Goal: Task Accomplishment & Management: Use online tool/utility

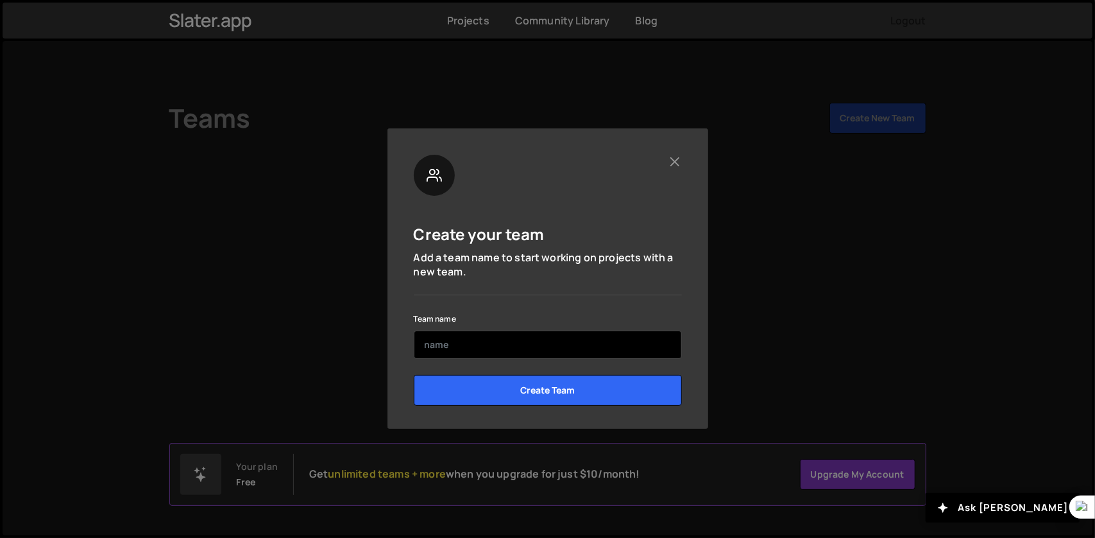
click at [484, 342] on input "text" at bounding box center [548, 344] width 268 height 28
type input "r"
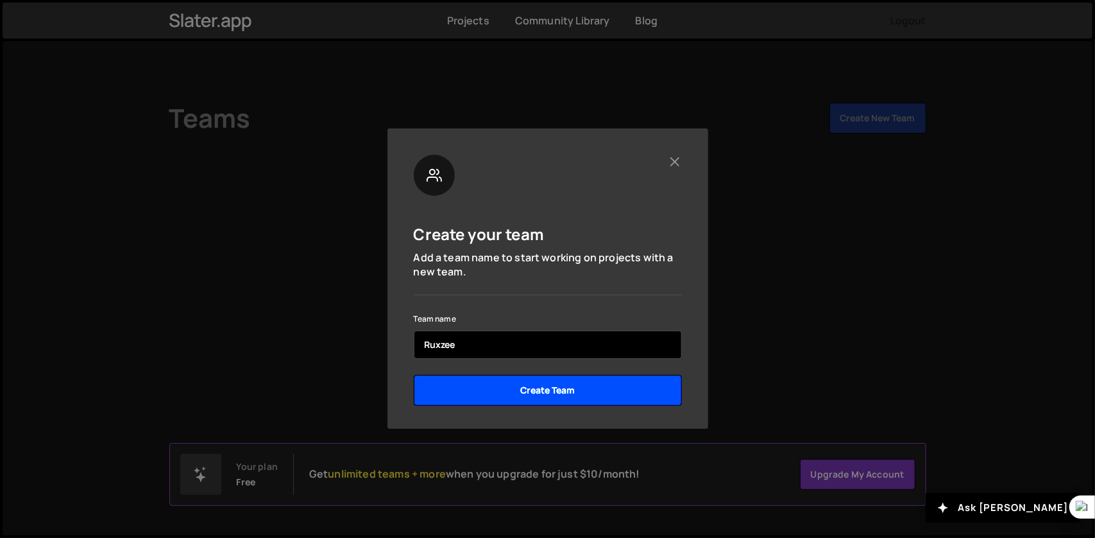
type input "Ruxzee"
click at [579, 396] on input "Create Team" at bounding box center [548, 390] width 268 height 31
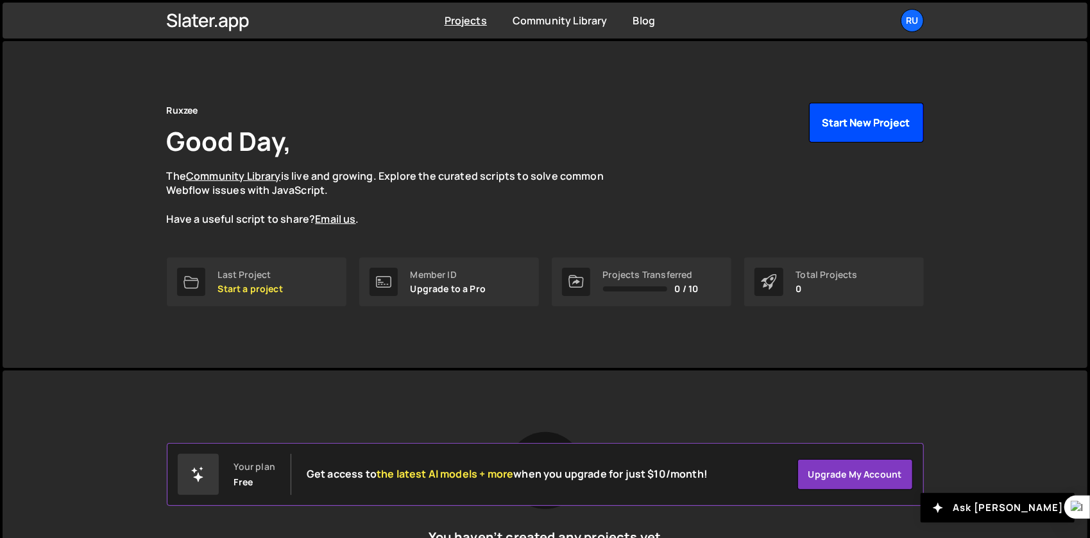
click at [840, 123] on button "Start New Project" at bounding box center [866, 123] width 115 height 40
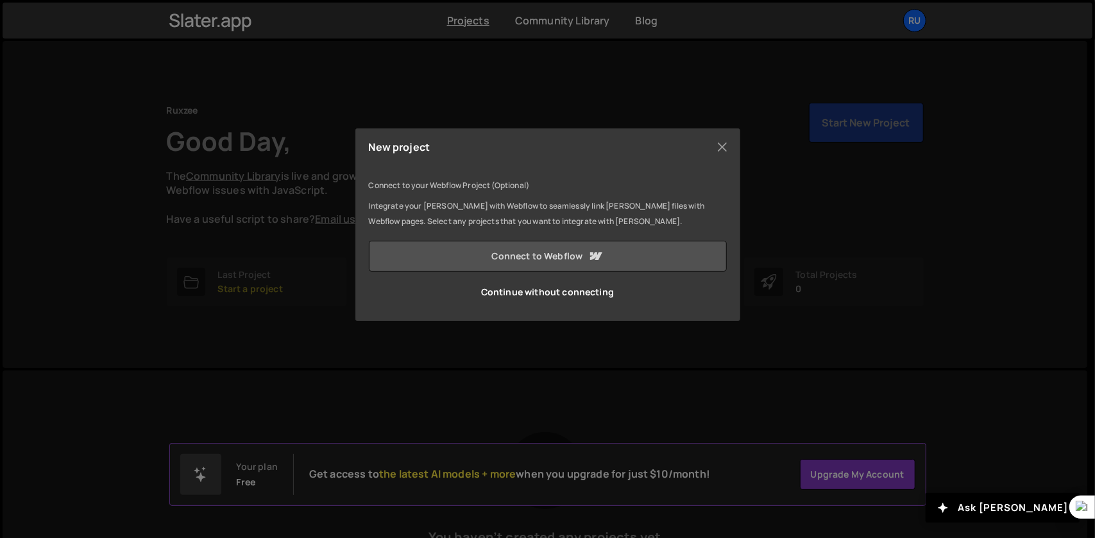
click at [580, 253] on link "Connect to Webflow" at bounding box center [548, 256] width 358 height 31
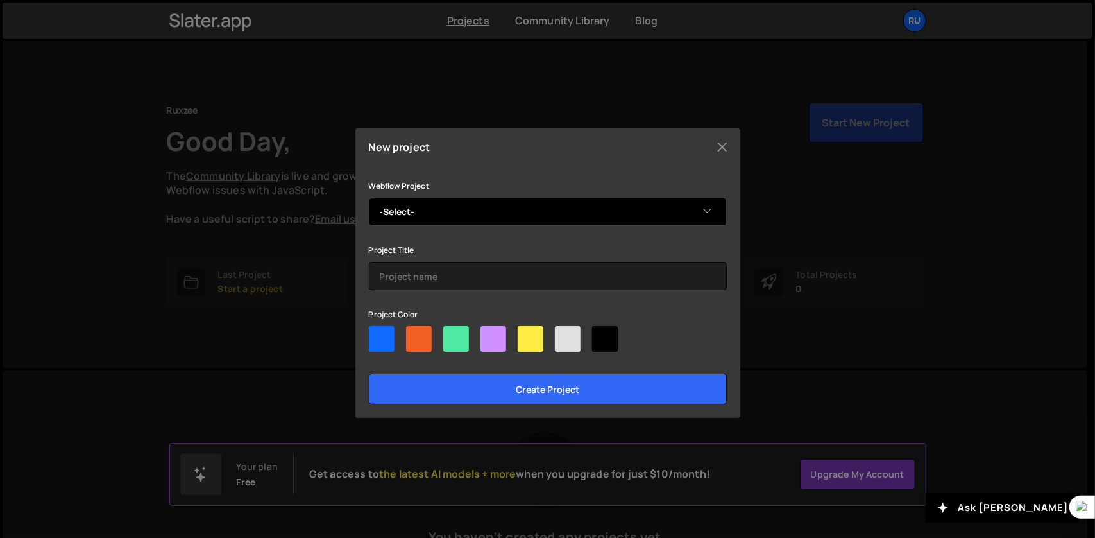
click at [691, 203] on select "-Select- Ruxzee" at bounding box center [548, 212] width 358 height 28
select select "68cf3ba918ccacfc2a80d3df"
click at [369, 198] on select "-Select- Ruxzee" at bounding box center [548, 212] width 358 height 28
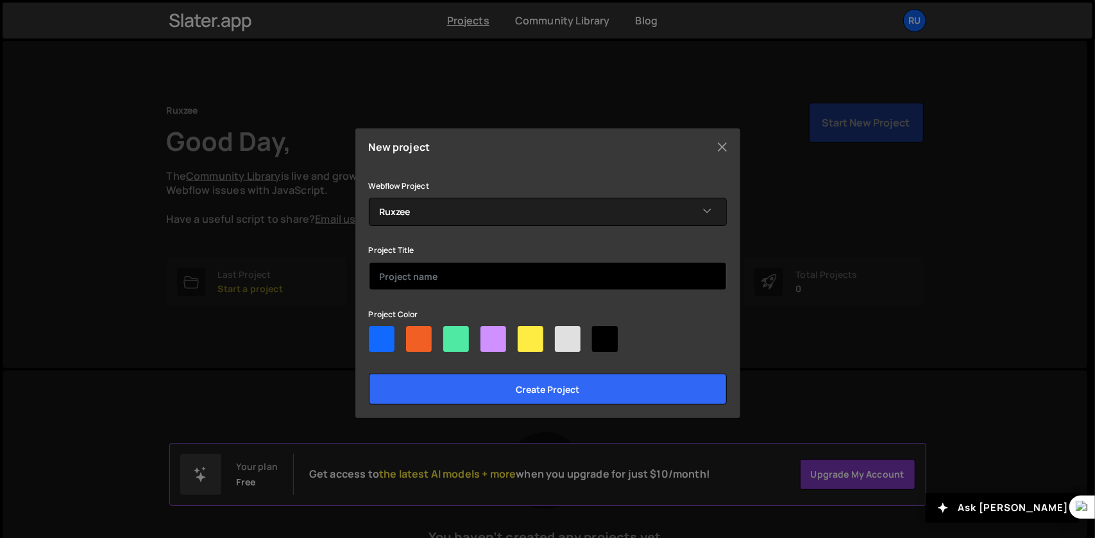
click at [674, 275] on input "text" at bounding box center [548, 276] width 358 height 28
click at [426, 278] on input "Ruxzee" at bounding box center [548, 276] width 358 height 28
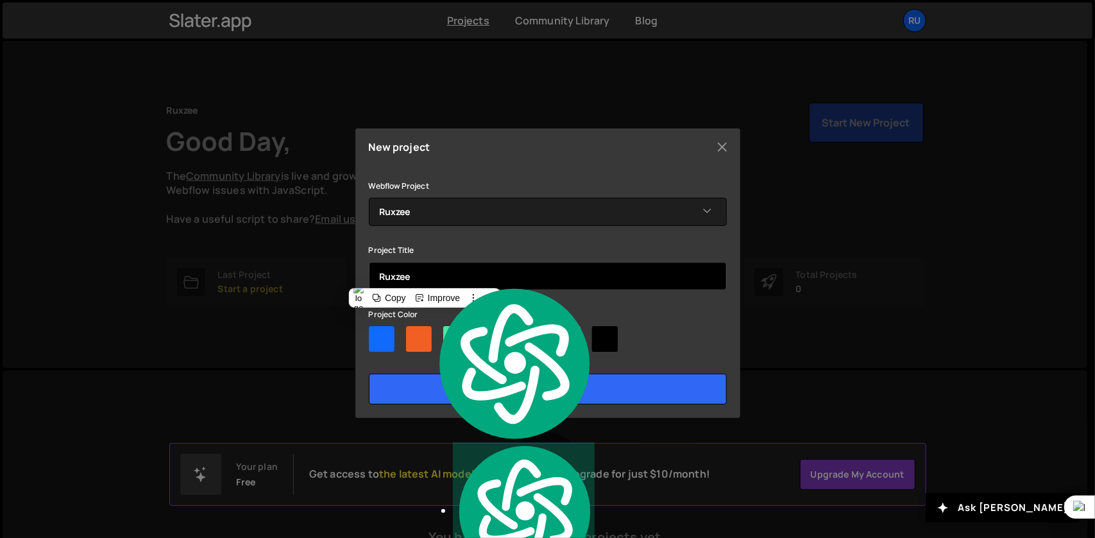
paste input "Ultimate AI Development Operating System"
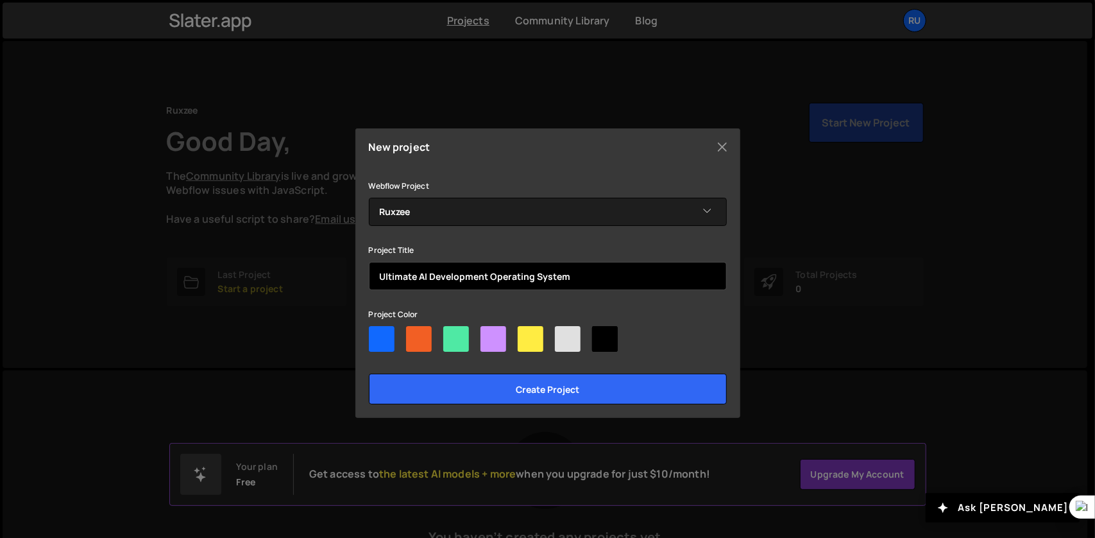
type input "Ultimate AI Development Operating System"
click at [385, 334] on div at bounding box center [382, 339] width 26 height 26
click at [377, 334] on input"] "radio" at bounding box center [373, 330] width 8 height 8
radio input"] "true"
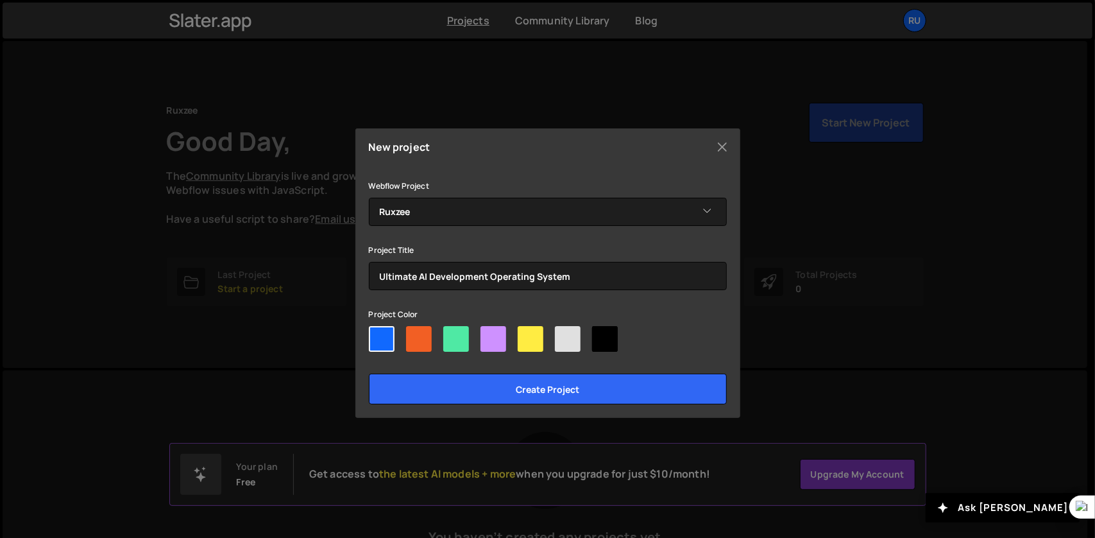
click at [611, 337] on div at bounding box center [605, 339] width 26 height 26
click at [600, 334] on input"] "radio" at bounding box center [596, 330] width 8 height 8
radio input"] "true"
click at [678, 332] on div at bounding box center [548, 341] width 358 height 31
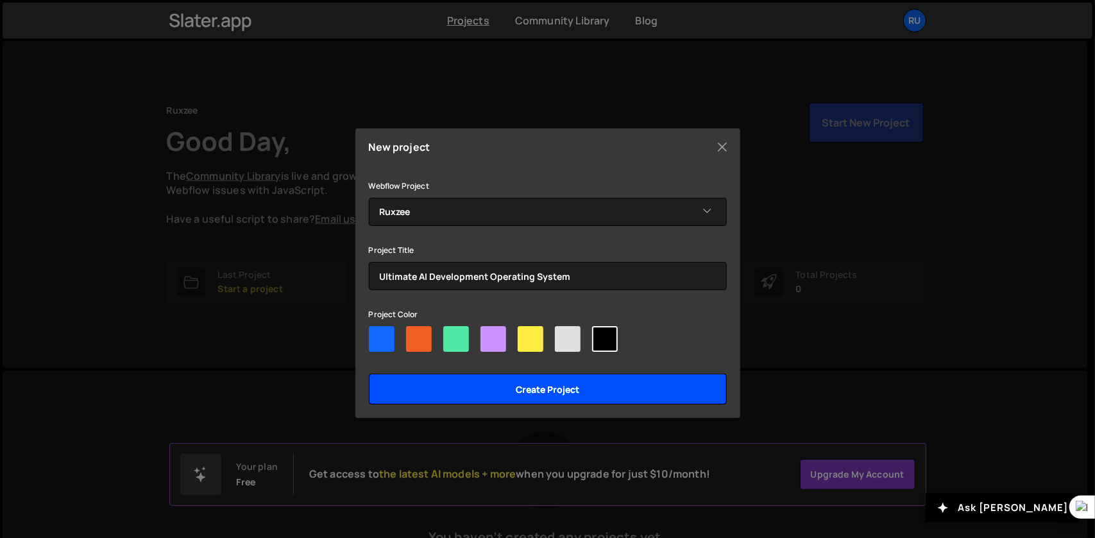
click at [567, 386] on input "Create project" at bounding box center [548, 388] width 358 height 31
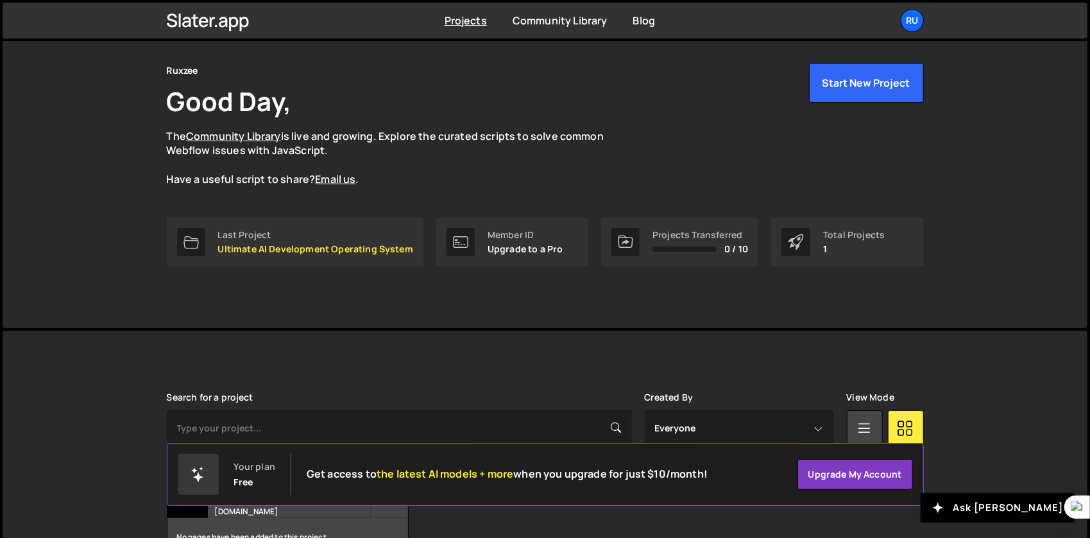
scroll to position [122, 0]
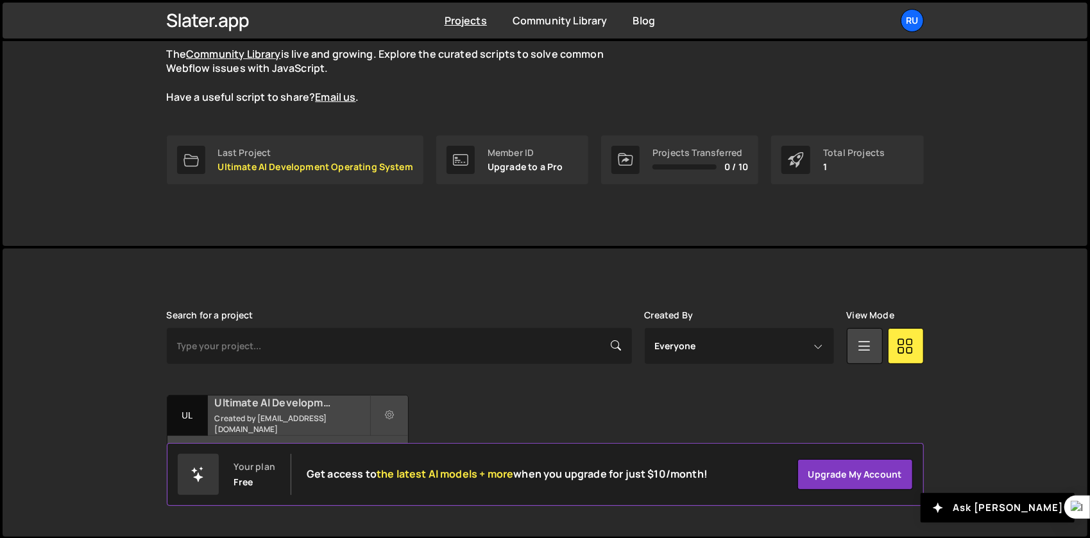
click at [293, 417] on div "Ultimate AI Development Operating System Created by princerunor@gmail.com" at bounding box center [287, 415] width 241 height 40
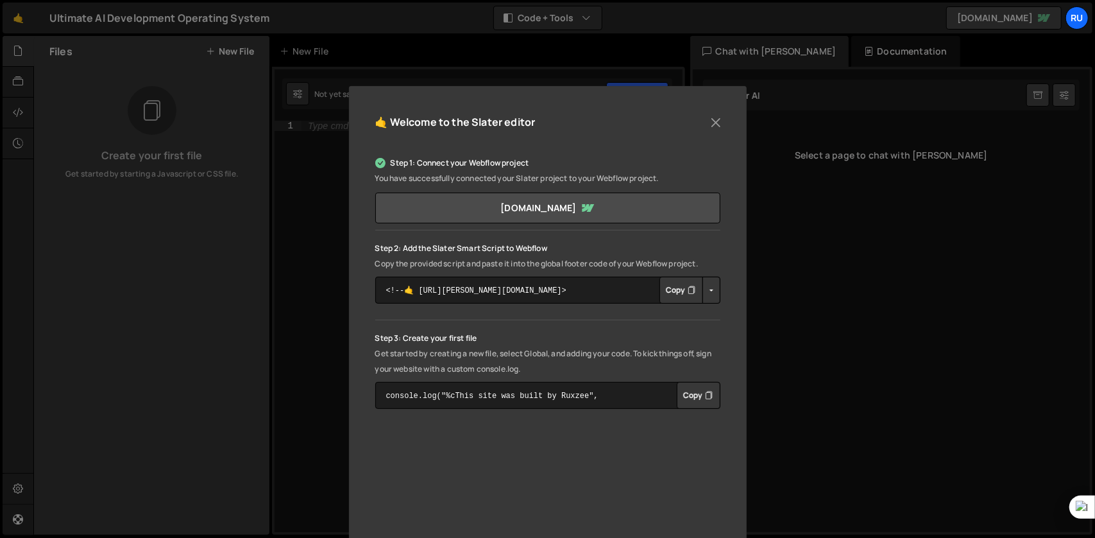
scroll to position [33, 0]
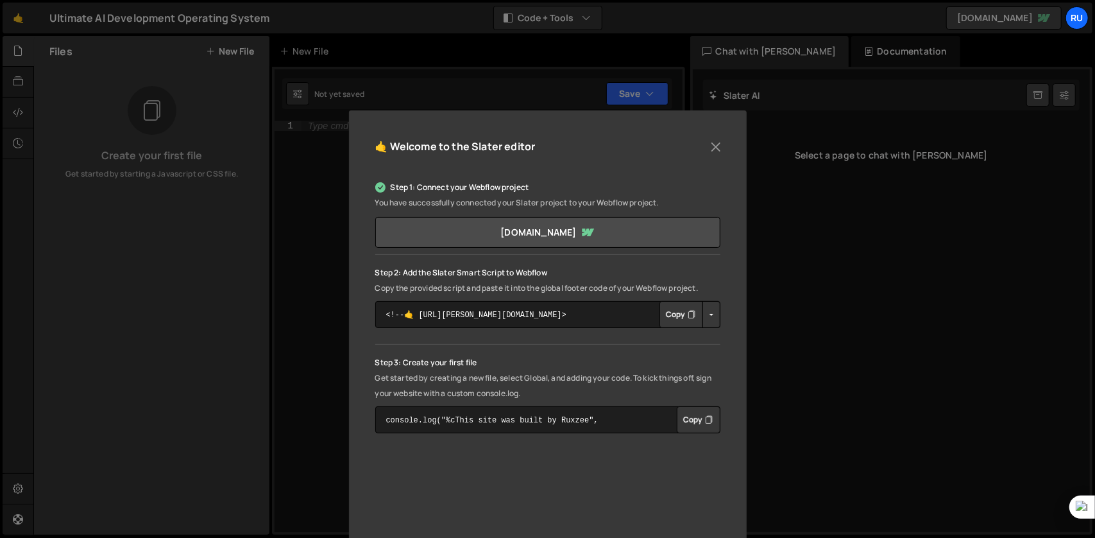
click at [824, 202] on div "🤙 Welcome to the [PERSON_NAME] editor Step 1: Connect your Webflow project You …" at bounding box center [547, 269] width 1095 height 538
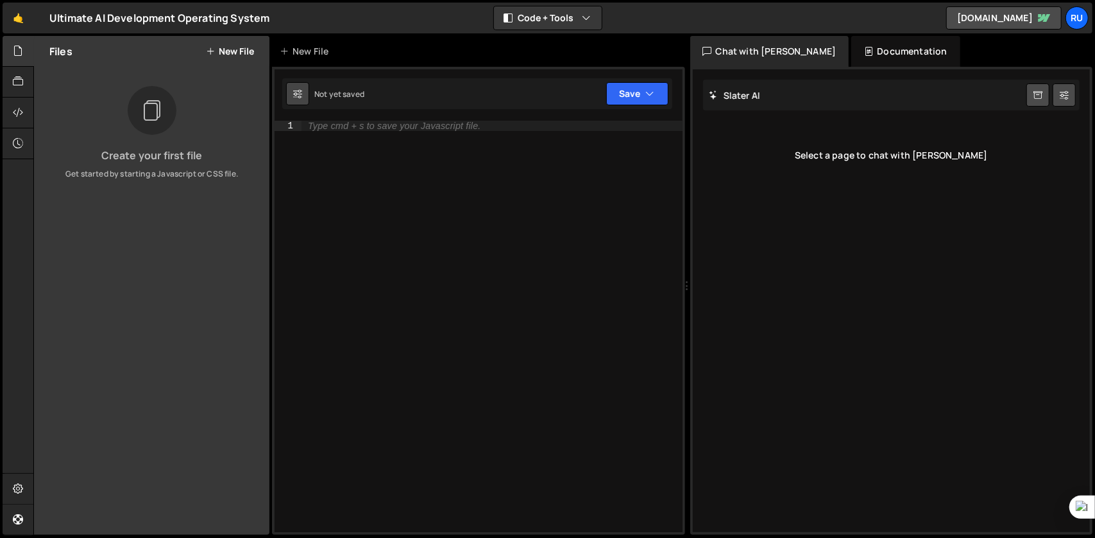
click at [296, 94] on icon at bounding box center [297, 93] width 9 height 13
select select "editor"
select select "ace/theme/monokai"
type input "14"
checkbox input "true"
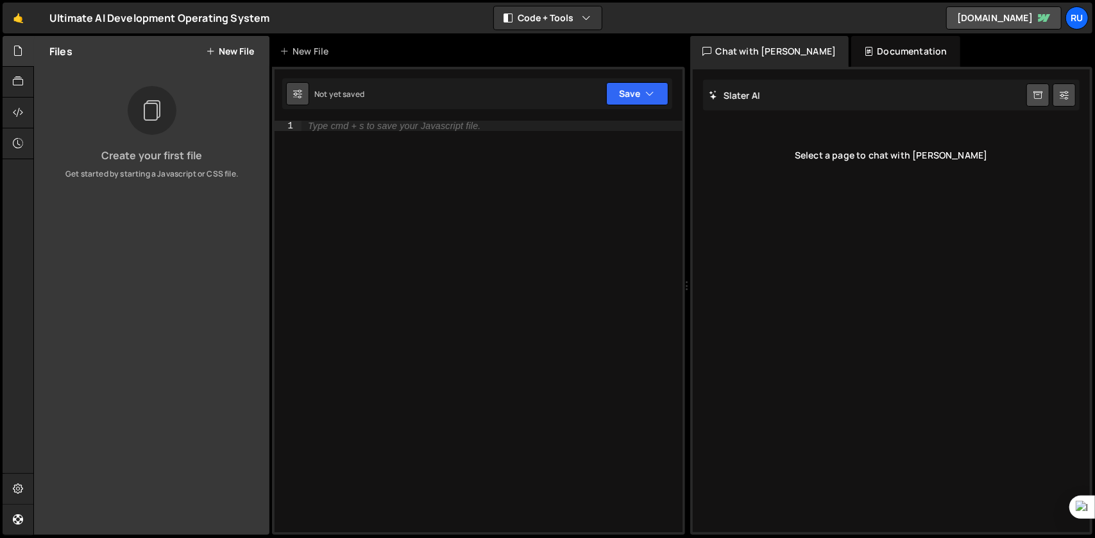
checkbox input "true"
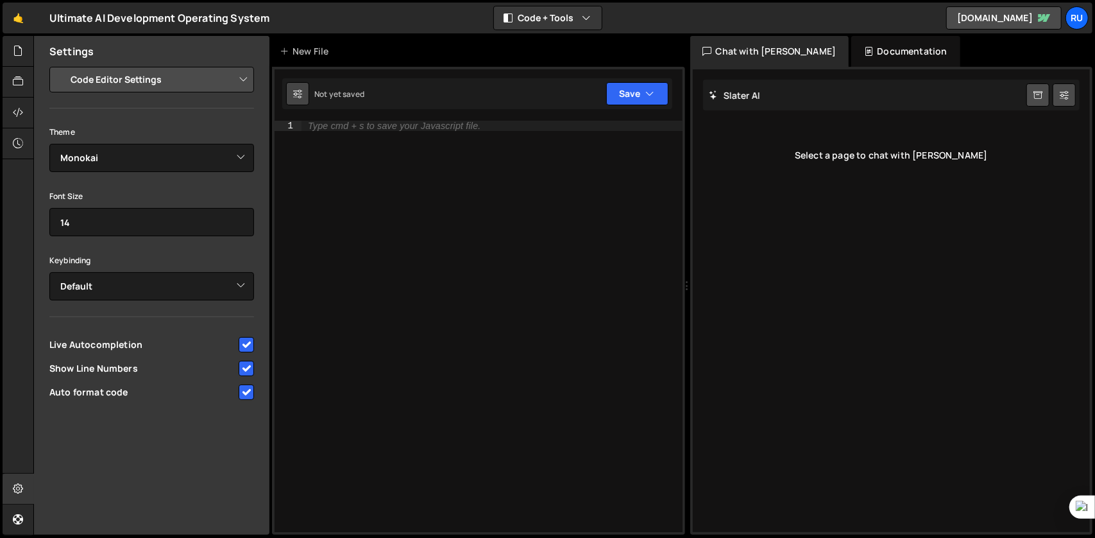
click at [296, 94] on icon at bounding box center [297, 93] width 9 height 13
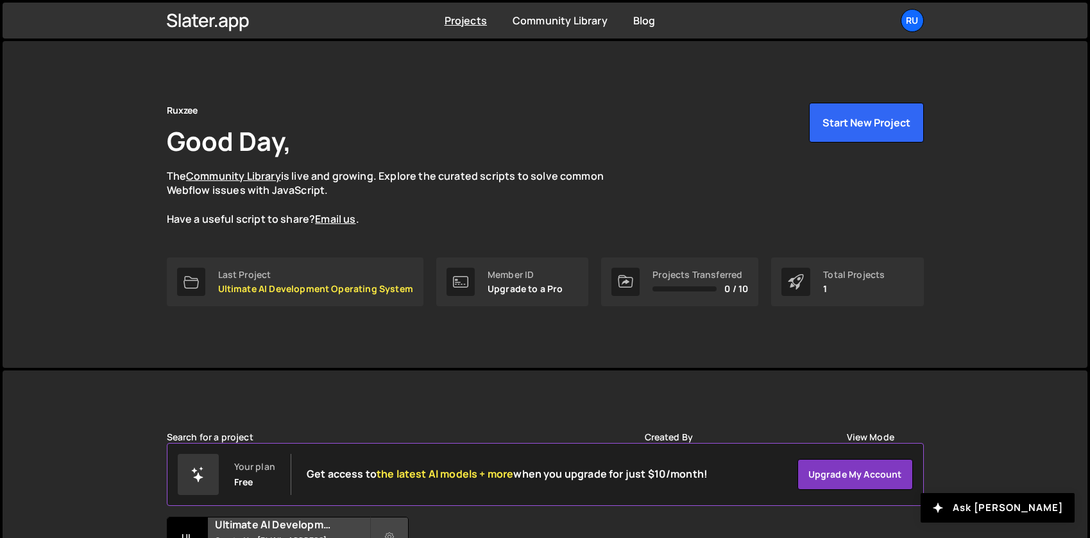
scroll to position [122, 0]
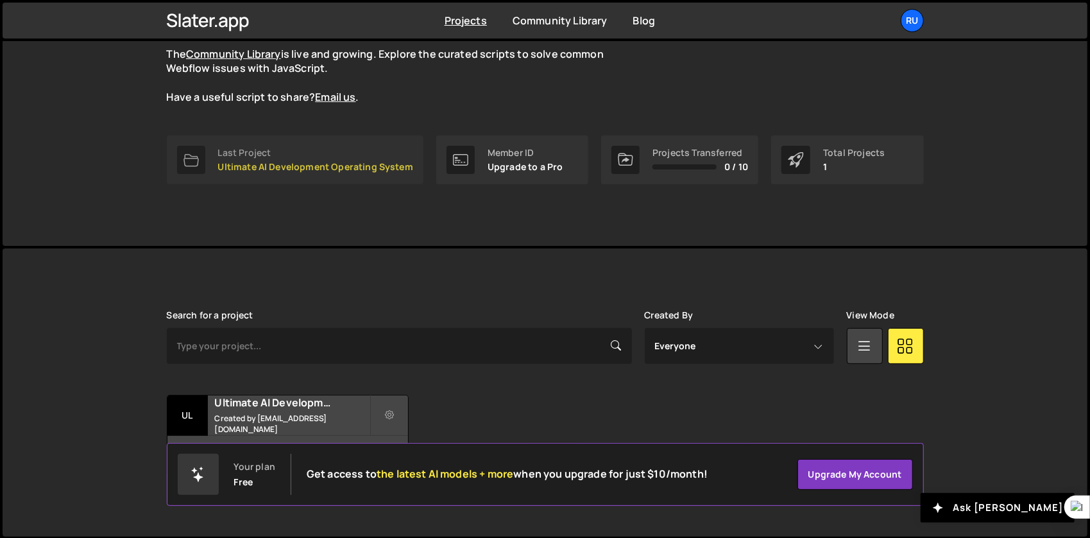
click at [302, 160] on div "Last Project Ultimate AI Development Operating System" at bounding box center [315, 160] width 195 height 24
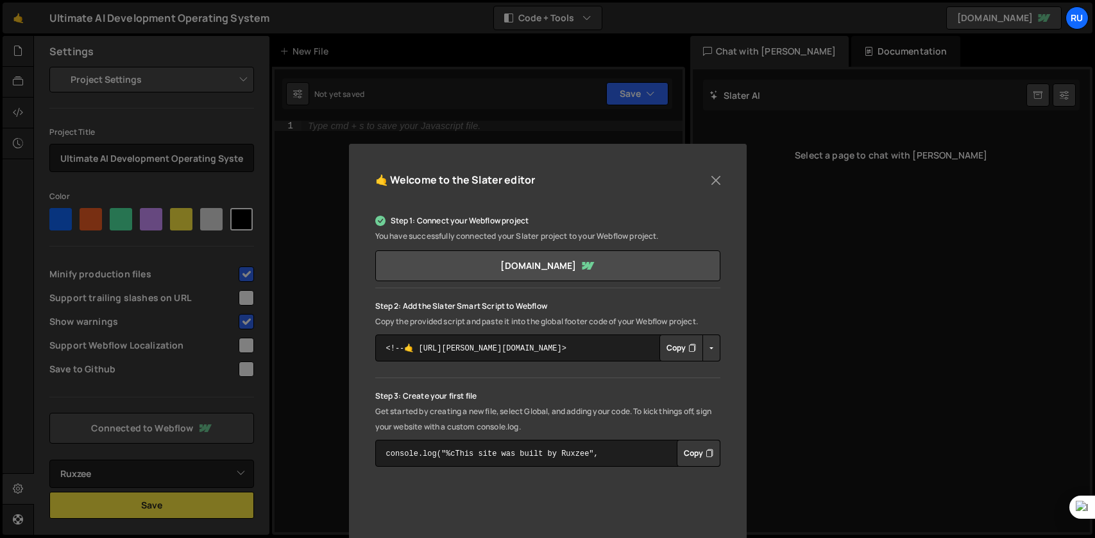
select select "68cf3ba918ccacfc2a80d3df"
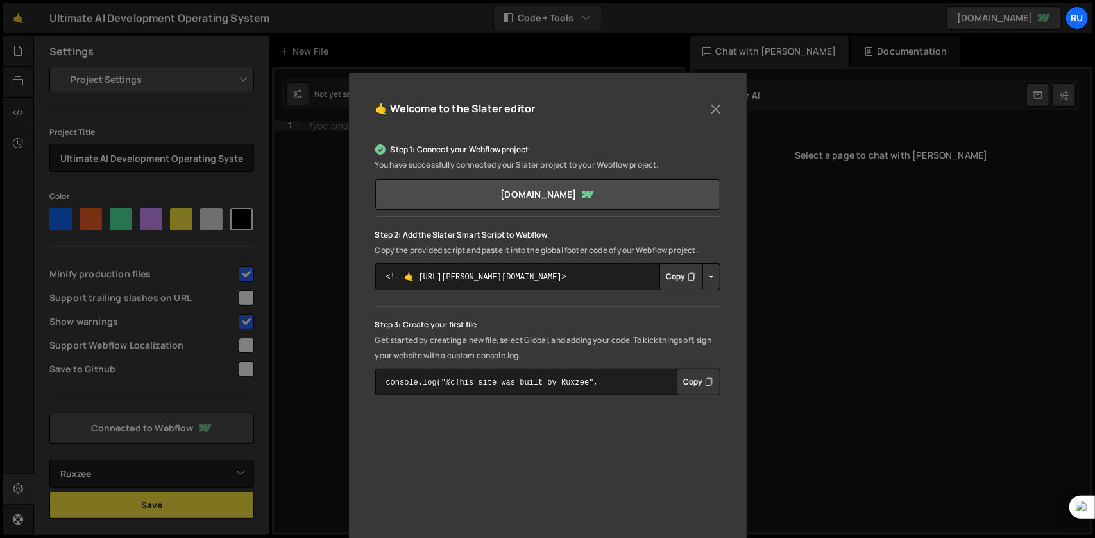
scroll to position [72, 0]
click at [244, 348] on div "🤙 Welcome to the [PERSON_NAME] editor Step 1: Connect your Webflow project You …" at bounding box center [547, 269] width 1095 height 538
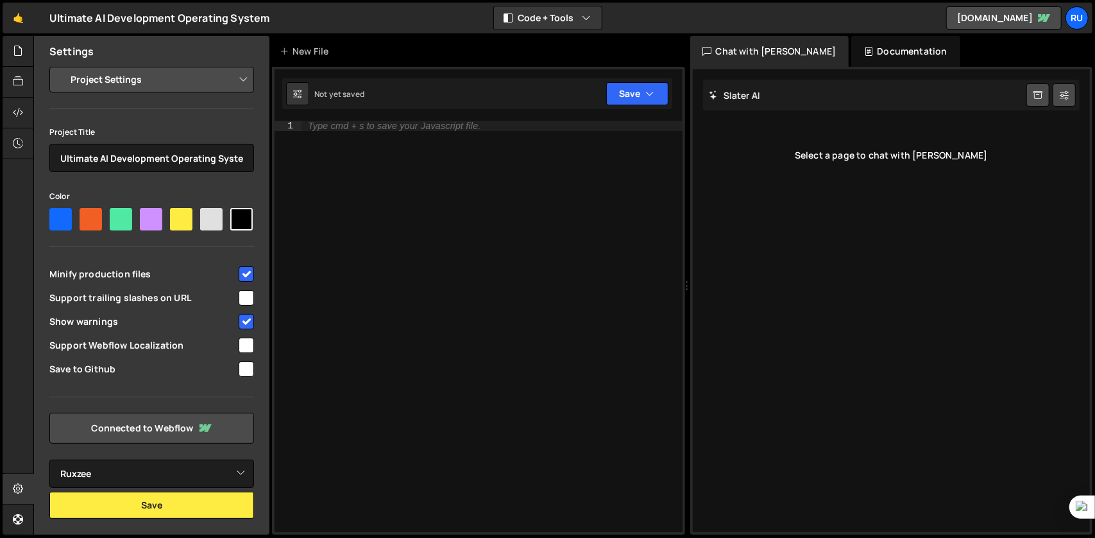
click at [244, 348] on input "checkbox" at bounding box center [246, 344] width 15 height 15
checkbox input "true"
click at [246, 366] on input "checkbox" at bounding box center [246, 368] width 15 height 15
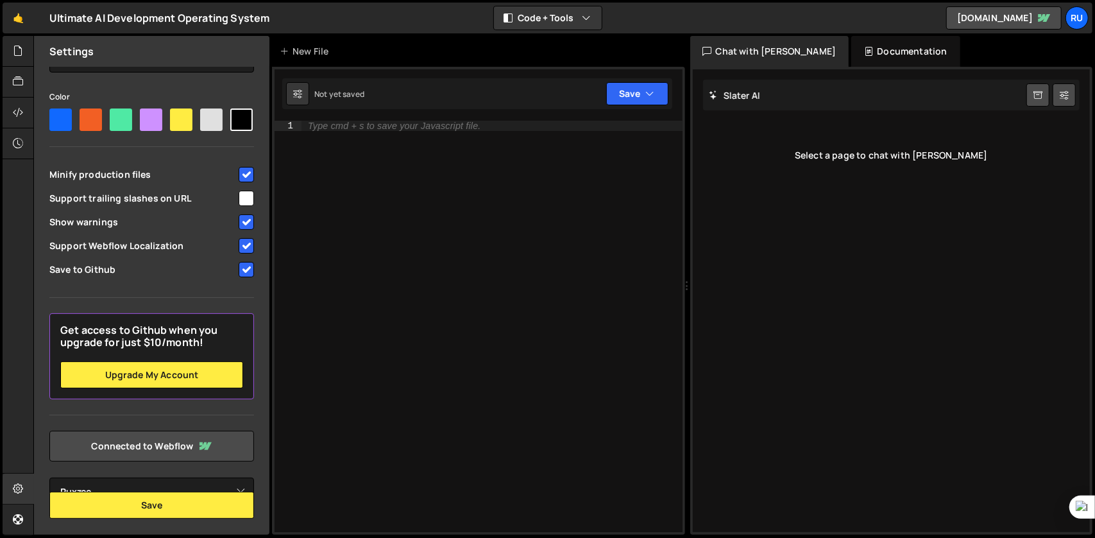
scroll to position [128, 0]
click at [248, 266] on input "checkbox" at bounding box center [246, 269] width 15 height 15
click at [246, 267] on input "checkbox" at bounding box center [246, 269] width 15 height 15
click at [239, 269] on input "checkbox" at bounding box center [246, 269] width 15 height 15
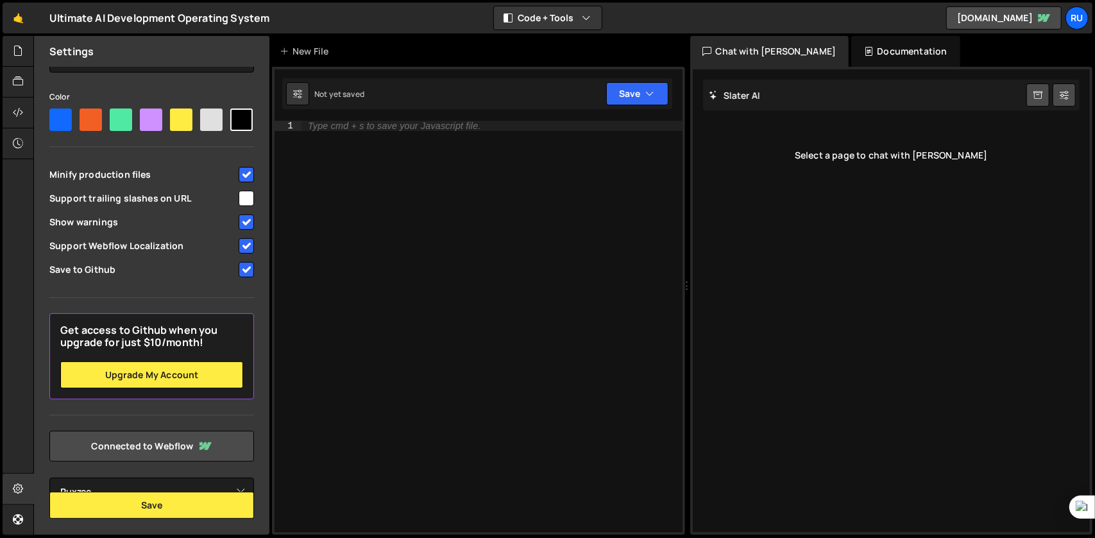
checkbox input "true"
click at [165, 446] on link "Connected to Webflow" at bounding box center [151, 445] width 205 height 31
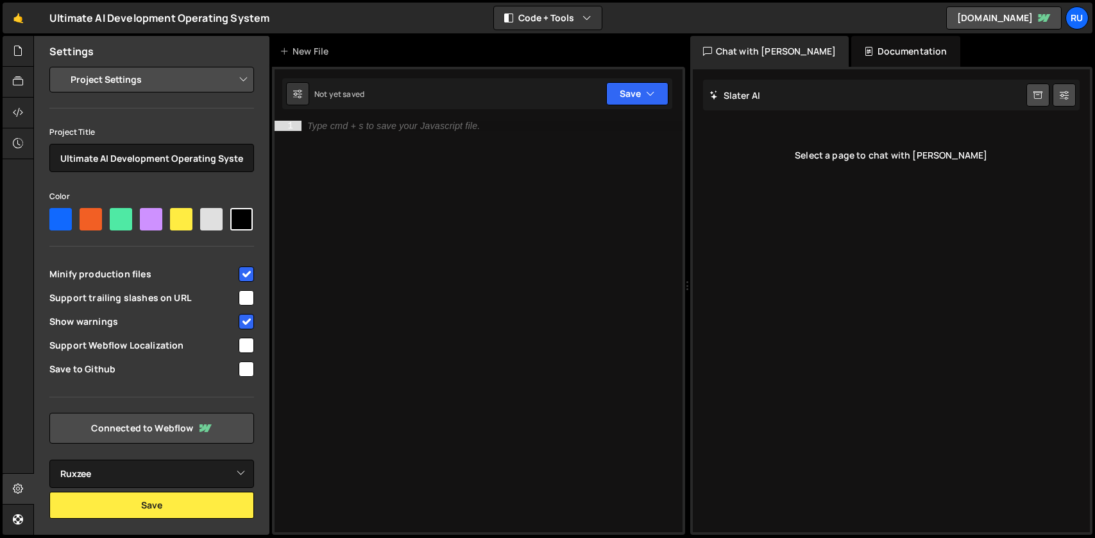
select select "68cf3ba918ccacfc2a80d3df"
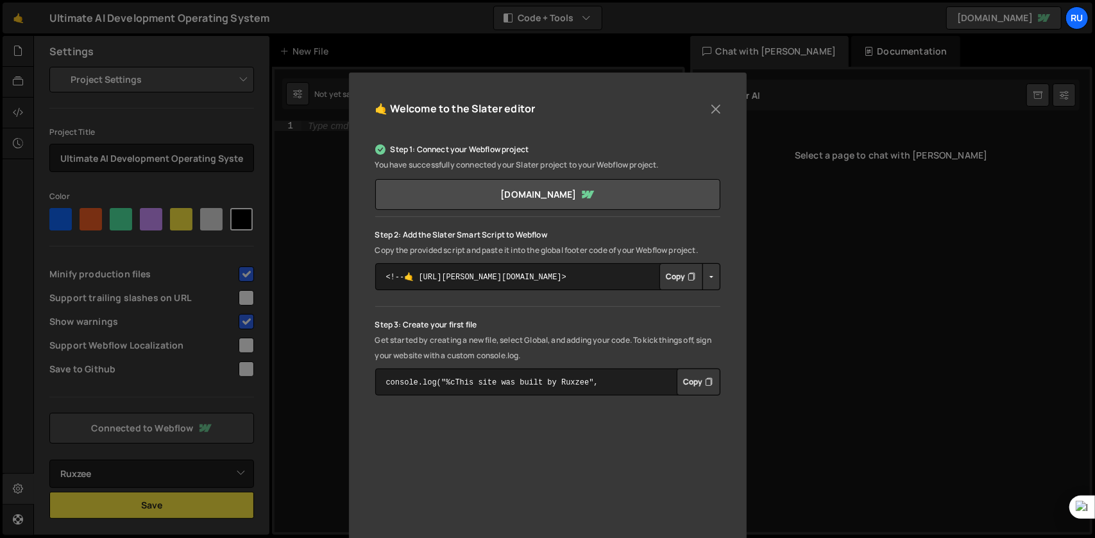
scroll to position [72, 0]
click at [681, 274] on button "Copy" at bounding box center [681, 275] width 44 height 27
